Goal: Check status: Check status

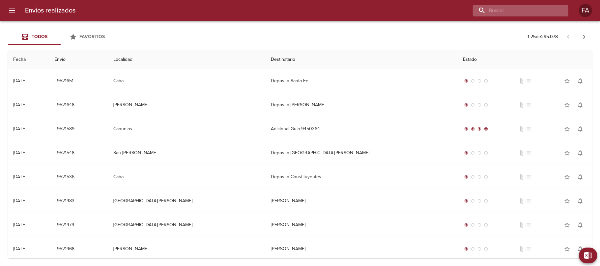
paste input "[PERSON_NAME]"
click at [534, 14] on input "buscar" at bounding box center [515, 11] width 84 height 12
click at [534, 14] on input "[PERSON_NAME]" at bounding box center [515, 11] width 84 height 12
type input "[PERSON_NAME]"
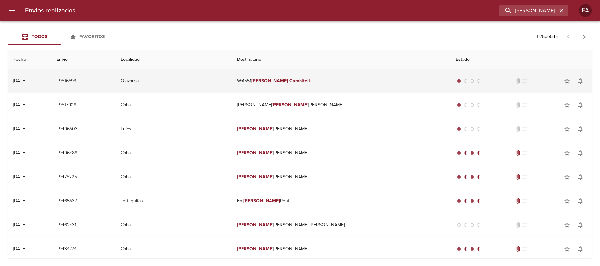
click at [302, 71] on td "Wa1551 [PERSON_NAME]" at bounding box center [341, 81] width 219 height 24
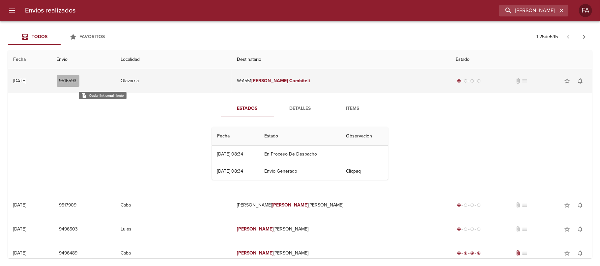
click at [77, 82] on span "9516593" at bounding box center [67, 81] width 17 height 8
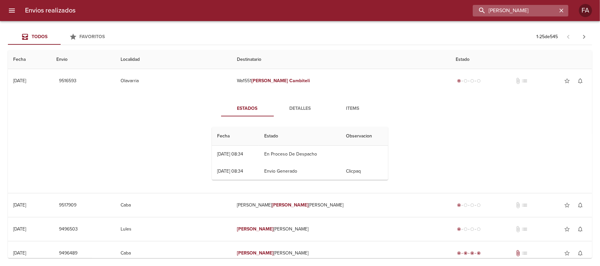
click at [515, 13] on input "[PERSON_NAME]" at bounding box center [515, 11] width 84 height 12
paste input "[PERSON_NAME]"
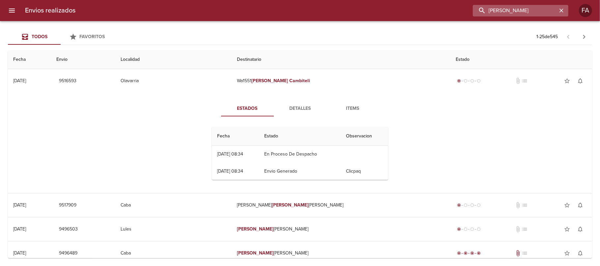
type input "[PERSON_NAME]"
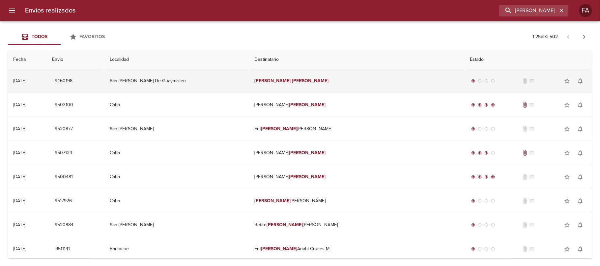
click at [249, 85] on td "San [PERSON_NAME] De Guaymallen" at bounding box center [176, 81] width 144 height 24
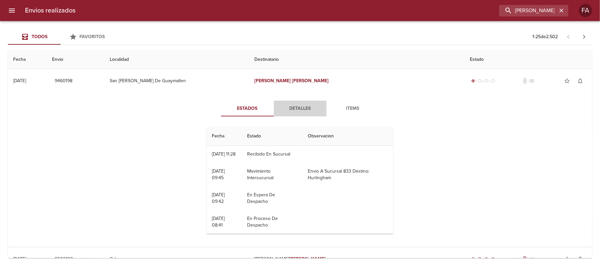
click at [279, 105] on span "Detalles" at bounding box center [300, 109] width 45 height 8
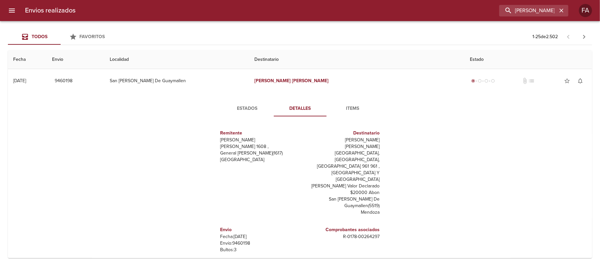
scroll to position [16, 0]
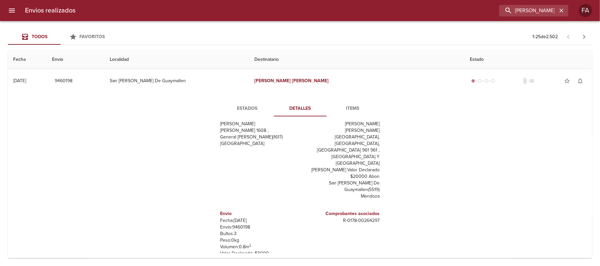
click at [244, 224] on p "Envío: 9460198" at bounding box center [258, 227] width 77 height 7
click at [238, 224] on p "Envío: 9460198" at bounding box center [258, 227] width 77 height 7
copy p "9460198"
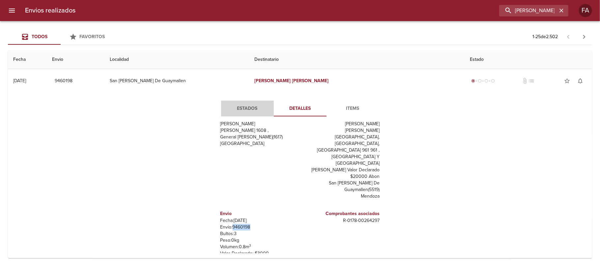
click at [250, 102] on button "Estados" at bounding box center [247, 109] width 53 height 16
